Goal: Information Seeking & Learning: Learn about a topic

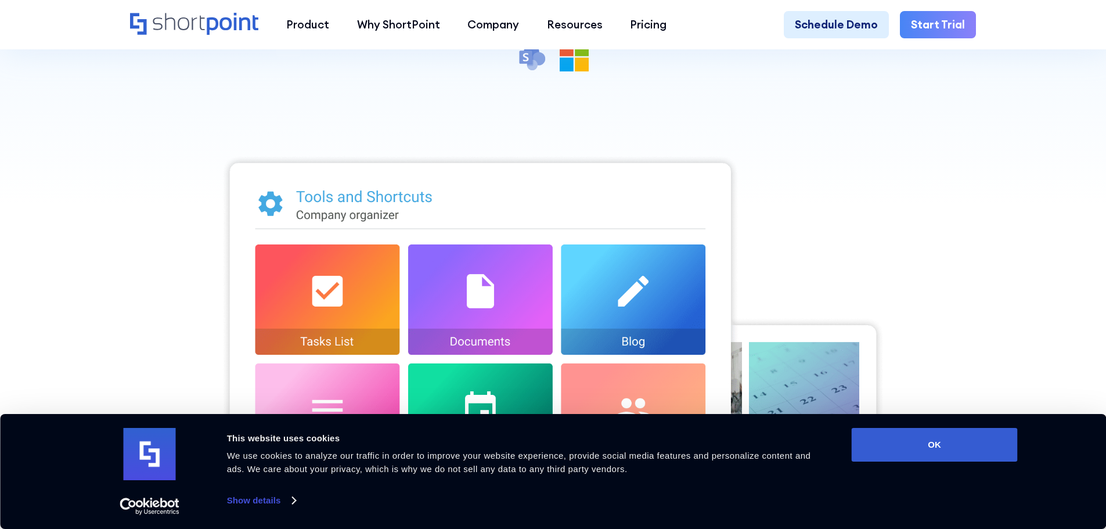
scroll to position [348, 0]
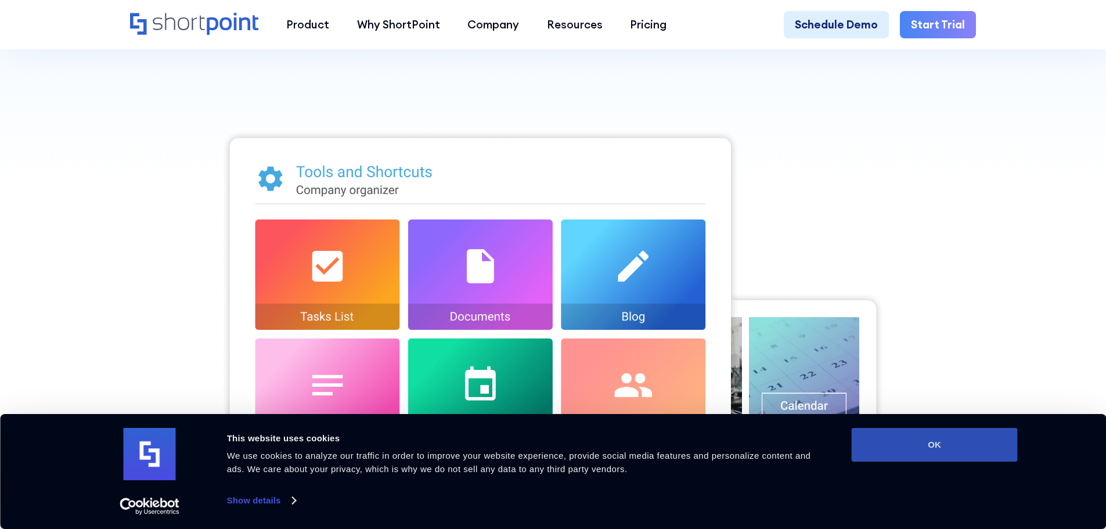
click at [931, 455] on button "OK" at bounding box center [935, 445] width 166 height 34
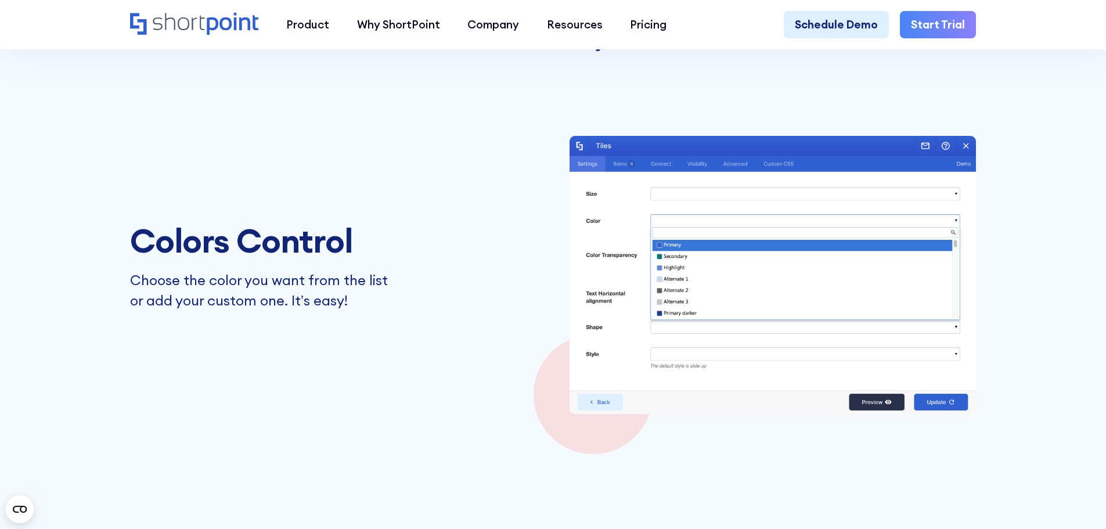
scroll to position [1799, 0]
